Goal: Task Accomplishment & Management: Use online tool/utility

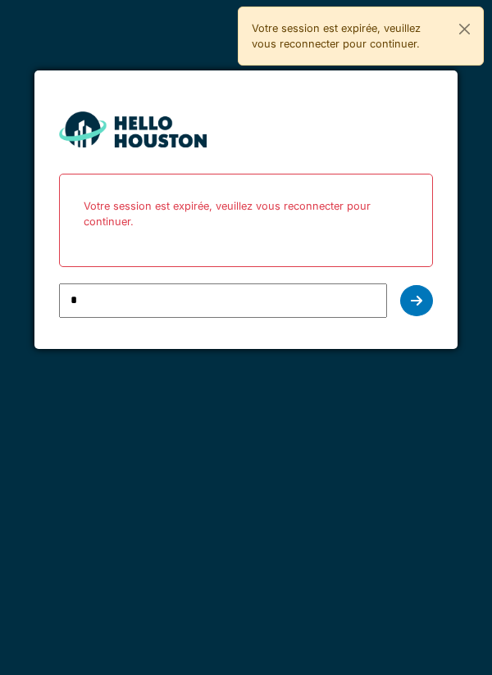
type input "**********"
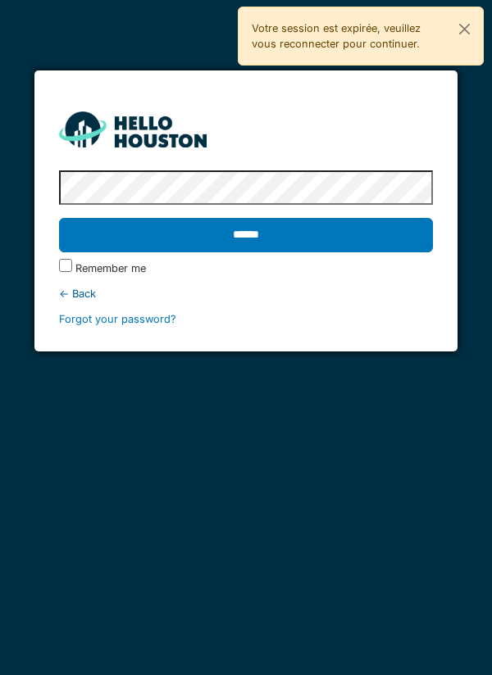
click at [98, 228] on input "******" at bounding box center [246, 235] width 374 height 34
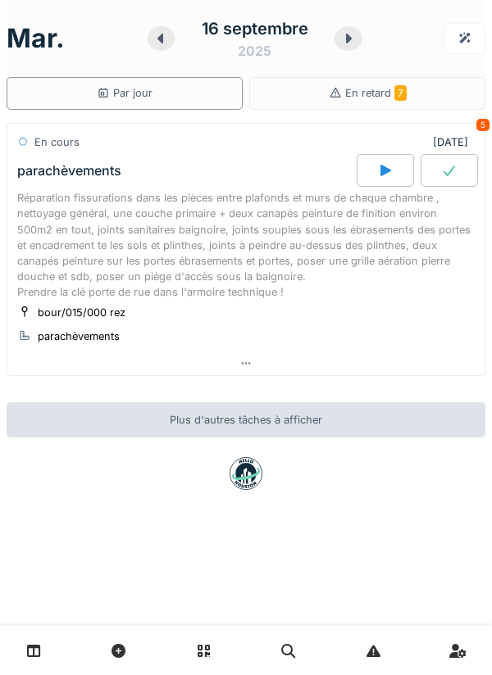
click at [377, 179] on div at bounding box center [384, 170] width 57 height 33
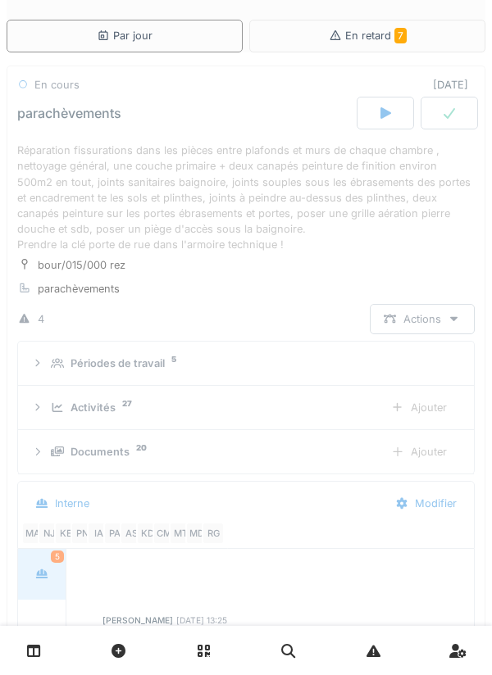
scroll to position [25, 0]
